Goal: Task Accomplishment & Management: Manage account settings

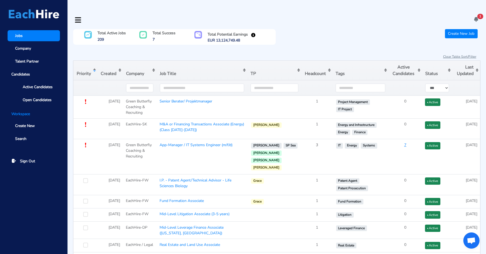
click at [476, 16] on icon at bounding box center [476, 19] width 6 height 6
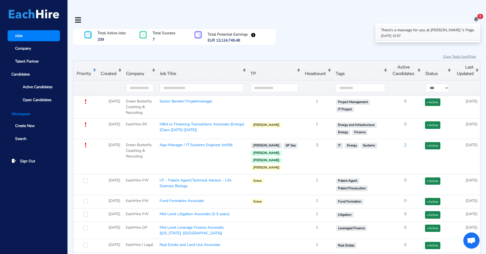
click at [426, 26] on link "There's a message for you at [PERSON_NAME] 's Page. [DATE] 10:57" at bounding box center [427, 32] width 105 height 15
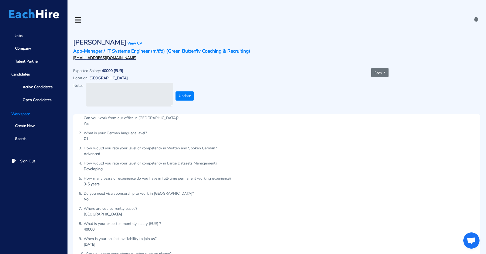
click at [380, 68] on button "New" at bounding box center [379, 72] width 17 height 9
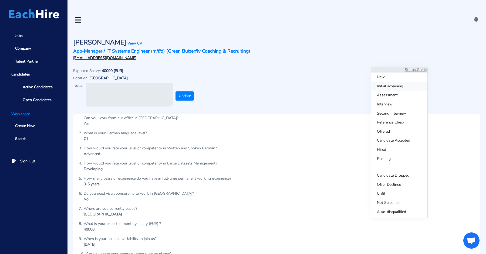
click at [378, 83] on span "Initial screening" at bounding box center [399, 86] width 56 height 9
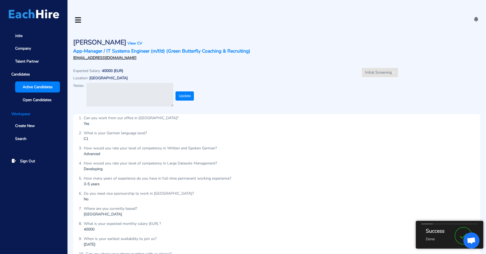
click at [32, 87] on span "Active Candidates" at bounding box center [38, 87] width 30 height 6
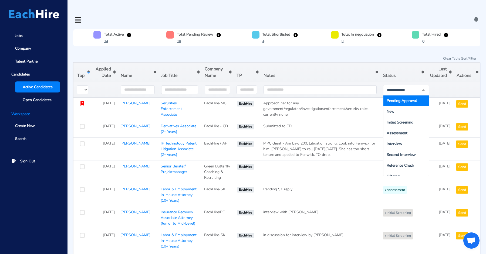
click at [394, 96] on span "Pending Approval" at bounding box center [405, 101] width 45 height 11
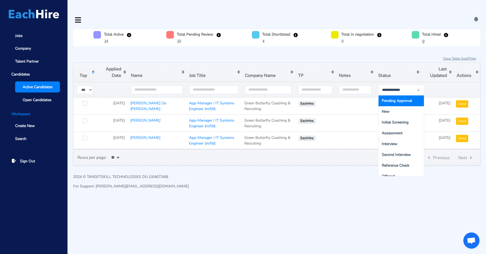
click at [349, 42] on section "Total Active 14 Total Pending Review 10 Total Shortlisted 4 Total In negotiatio…" at bounding box center [276, 97] width 407 height 137
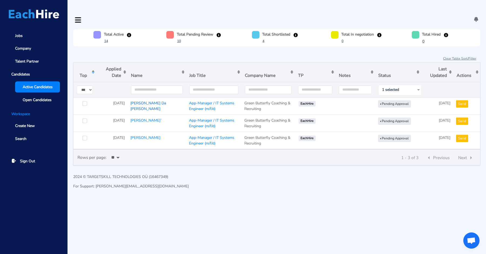
click at [161, 101] on link "[PERSON_NAME] Da [PERSON_NAME]" at bounding box center [148, 106] width 36 height 11
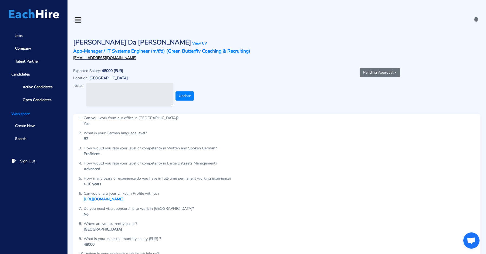
click at [372, 68] on button "Pending Approval" at bounding box center [380, 72] width 40 height 9
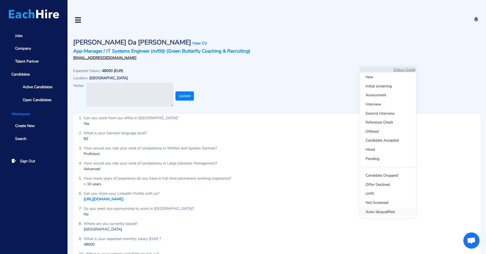
click at [375, 212] on span "Auto-disqualified" at bounding box center [388, 211] width 56 height 9
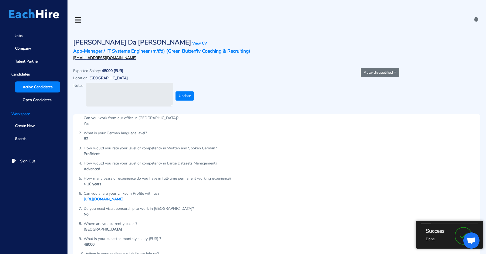
click at [36, 82] on link "Active Candidates" at bounding box center [37, 87] width 45 height 11
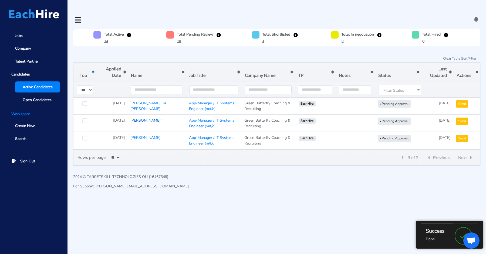
click at [140, 118] on link "[PERSON_NAME]`" at bounding box center [145, 120] width 31 height 5
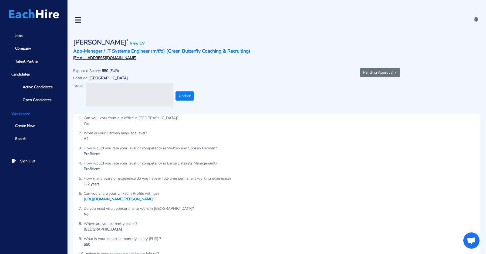
click at [383, 68] on button "Pending Approval" at bounding box center [380, 72] width 40 height 9
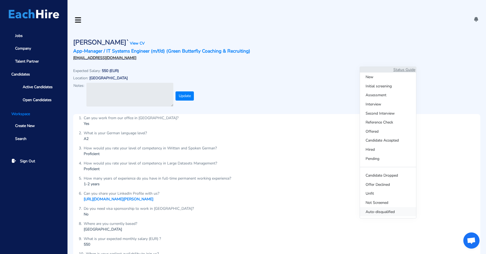
click at [379, 213] on span "Auto-disqualified" at bounding box center [388, 211] width 56 height 9
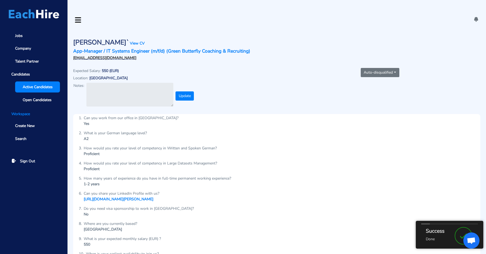
click at [30, 90] on link "Active Candidates" at bounding box center [37, 87] width 45 height 11
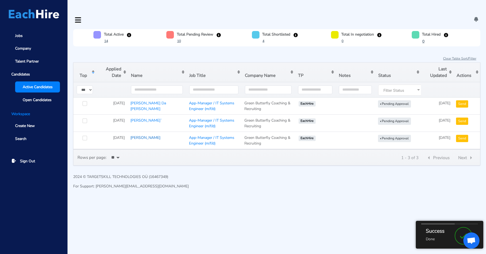
click at [141, 135] on link "[PERSON_NAME]" at bounding box center [145, 137] width 30 height 5
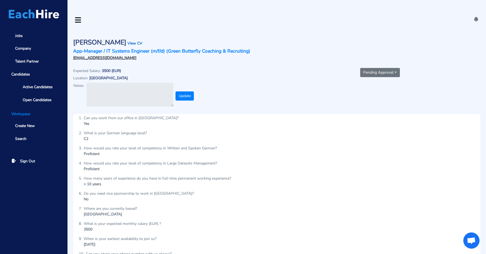
click at [130, 41] on link "View CV" at bounding box center [134, 43] width 15 height 5
click at [391, 68] on button "Pending Approval" at bounding box center [380, 72] width 40 height 9
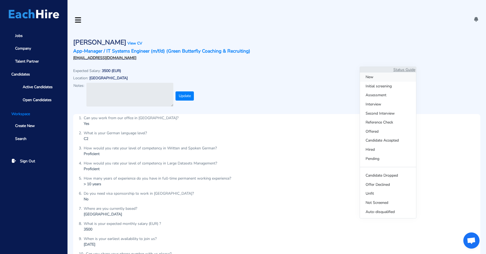
click at [390, 77] on span "New" at bounding box center [388, 77] width 56 height 9
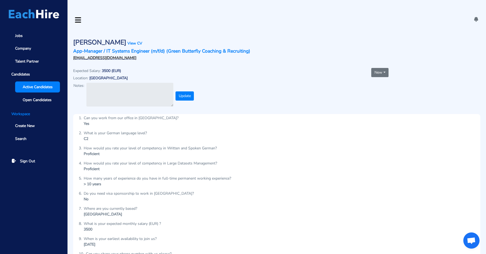
click at [34, 87] on span "Active Candidates" at bounding box center [38, 87] width 30 height 6
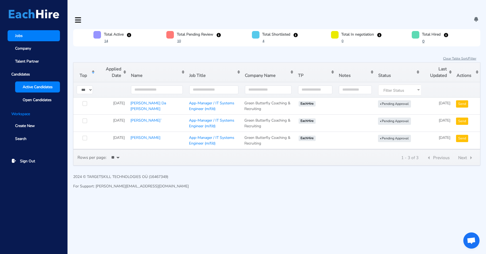
click at [29, 36] on link "Jobs" at bounding box center [34, 35] width 52 height 11
